Goal: Find specific page/section: Find specific page/section

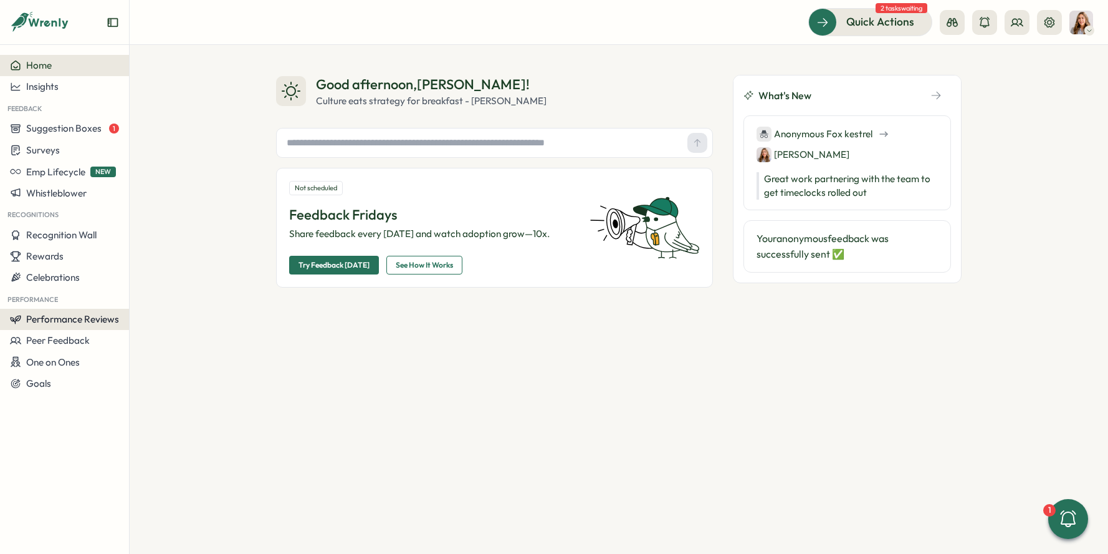
click at [84, 320] on span "Performance Reviews" at bounding box center [72, 319] width 93 height 12
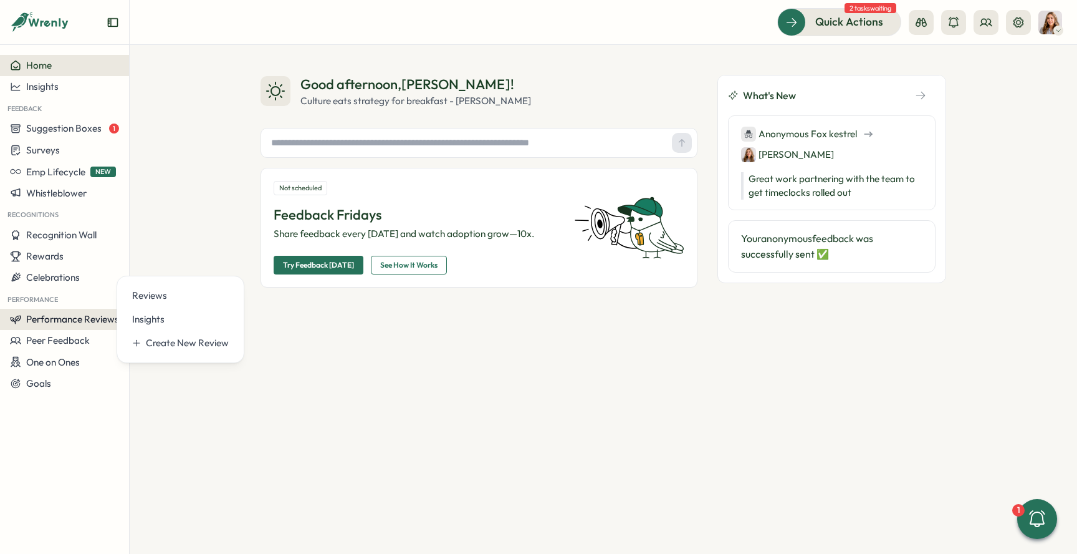
click at [100, 317] on span "Performance Reviews" at bounding box center [72, 319] width 93 height 12
click at [161, 286] on div "Reviews" at bounding box center [180, 296] width 107 height 24
